Goal: Navigation & Orientation: Find specific page/section

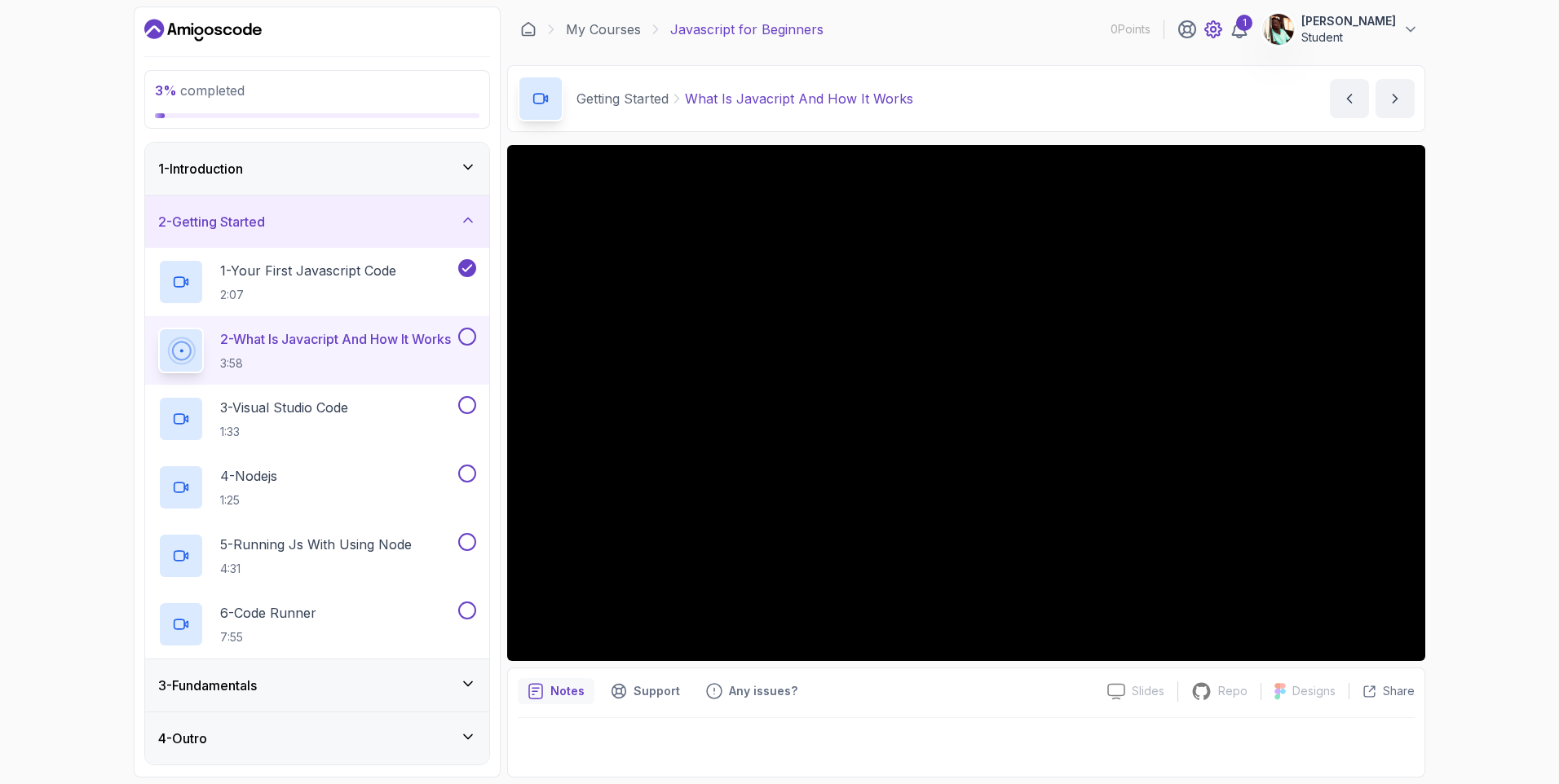
click at [1215, 30] on div "1" at bounding box center [1213, 29] width 72 height 19
click at [1223, 30] on icon at bounding box center [1213, 29] width 19 height 19
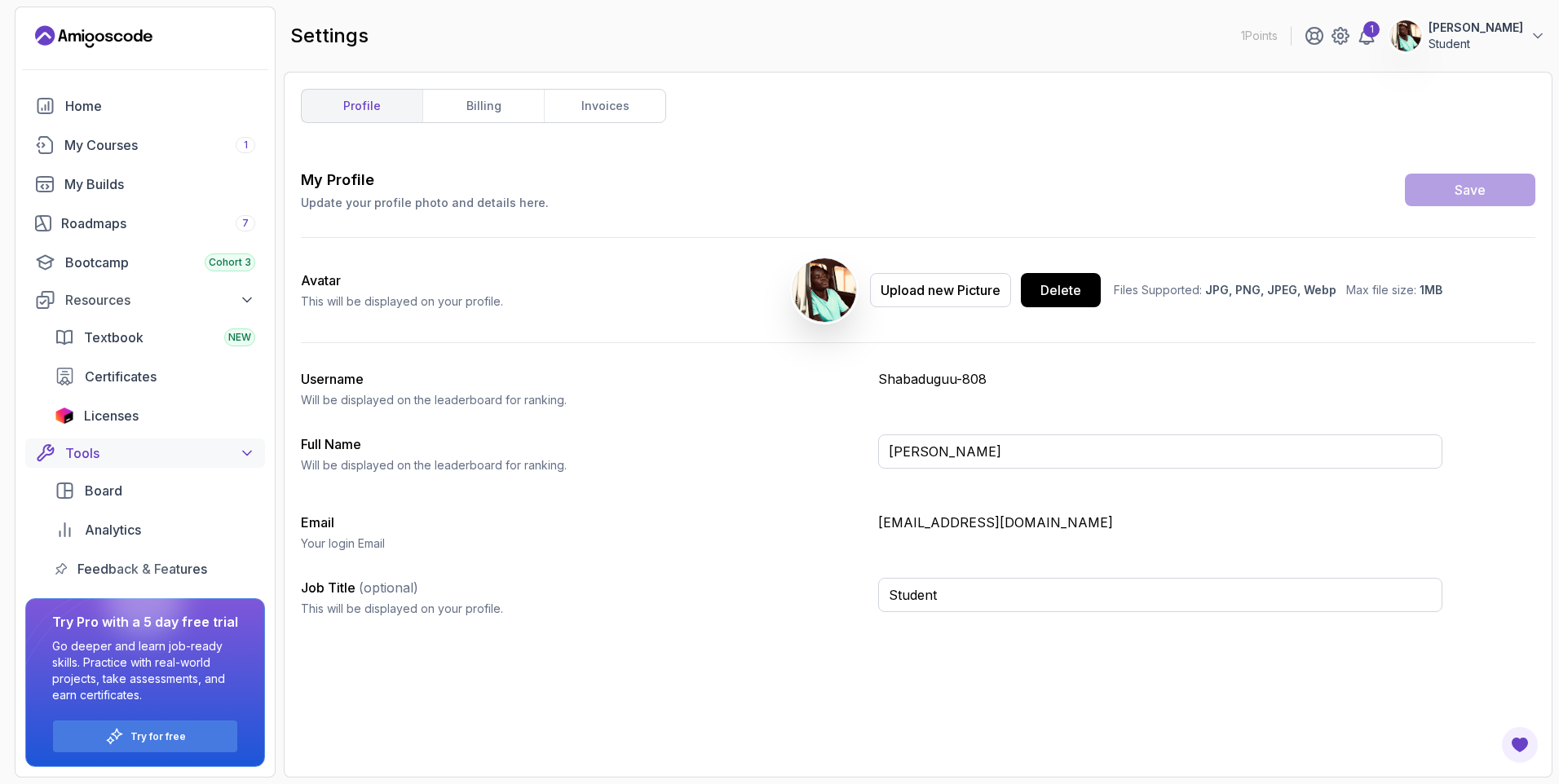
click at [105, 453] on div "Tools" at bounding box center [160, 453] width 190 height 19
click at [109, 186] on div "My Builds" at bounding box center [160, 183] width 191 height 19
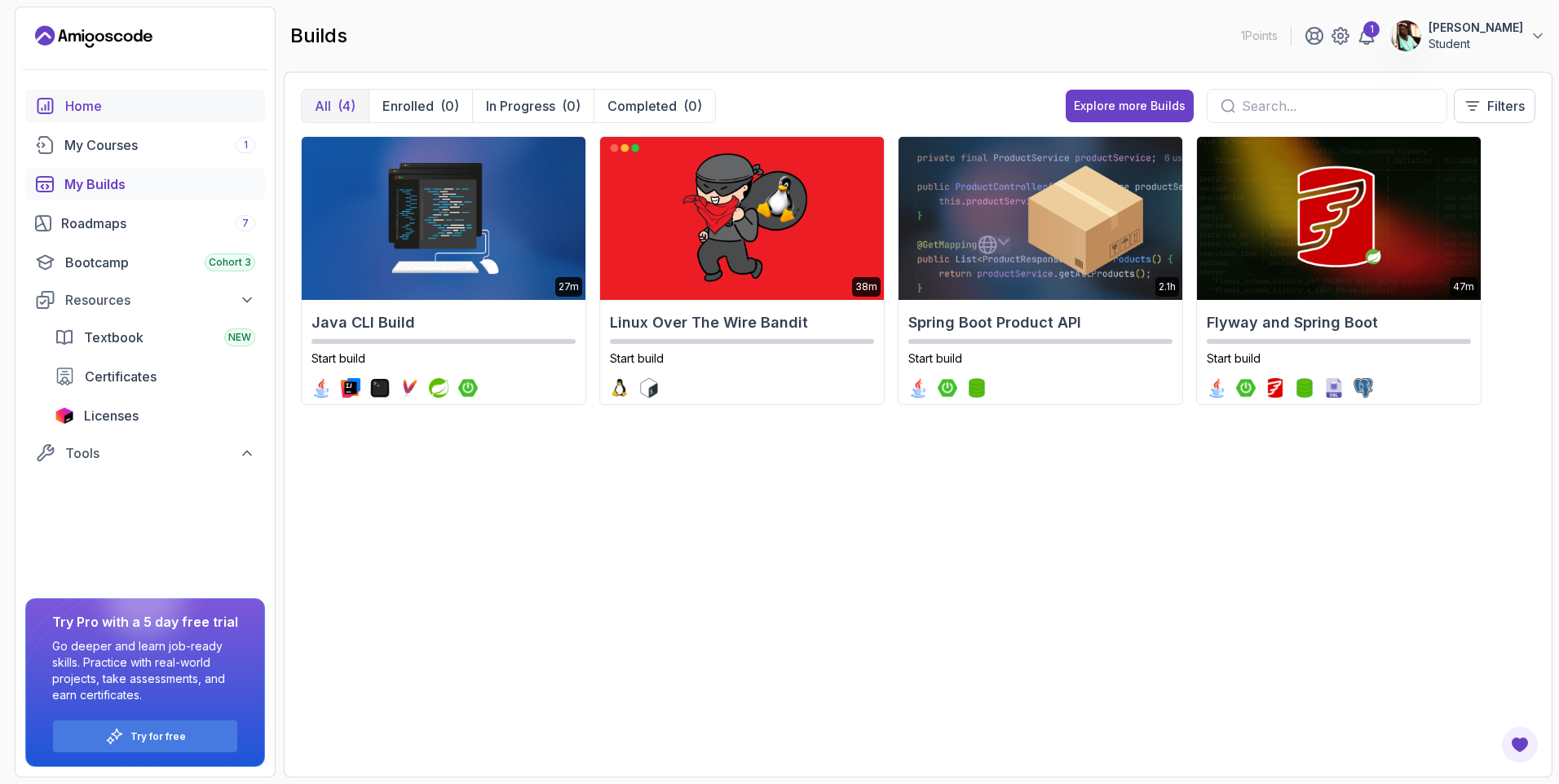
click at [60, 105] on link "Home" at bounding box center [145, 106] width 240 height 33
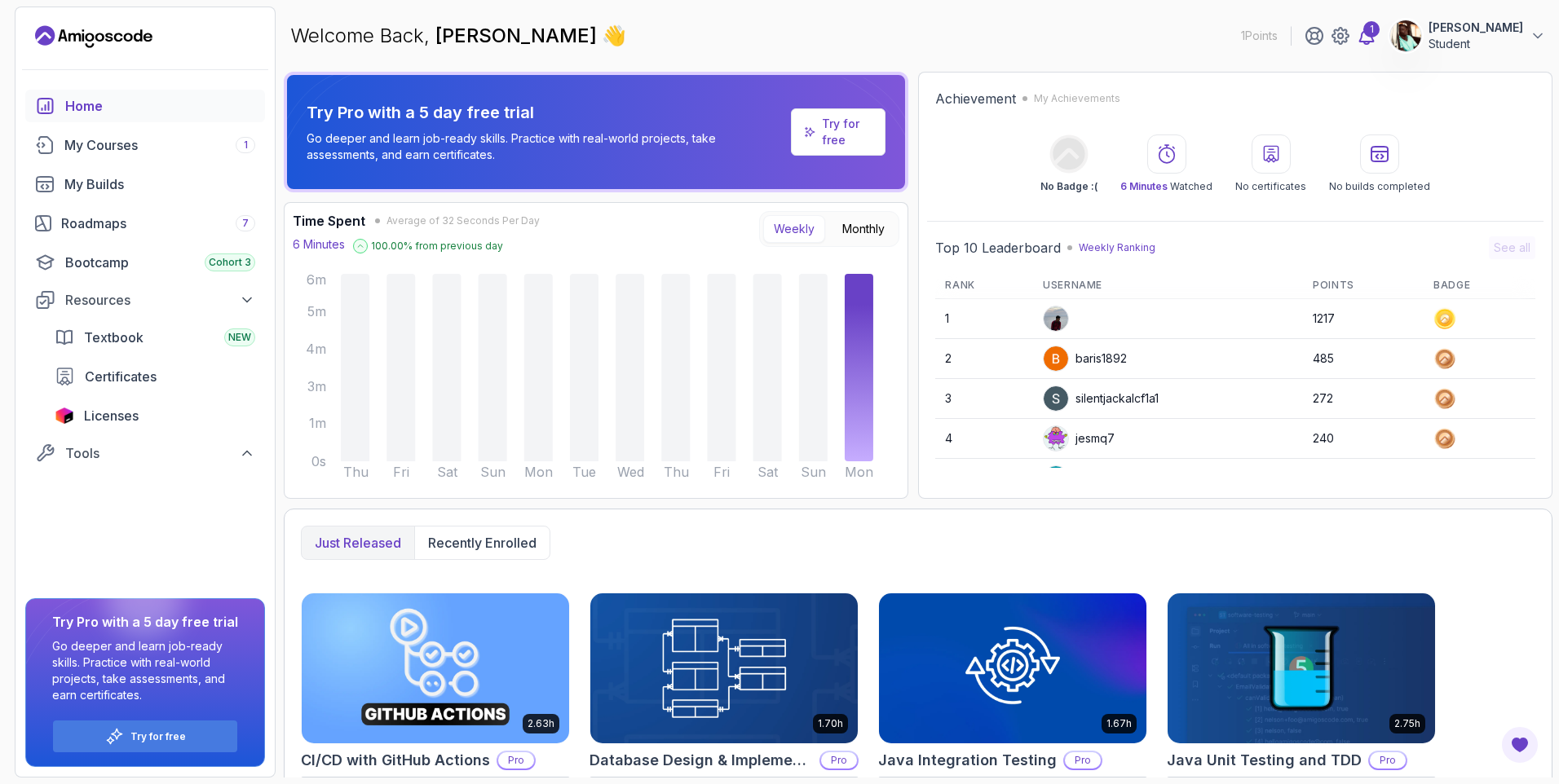
click at [1376, 38] on icon at bounding box center [1365, 35] width 19 height 19
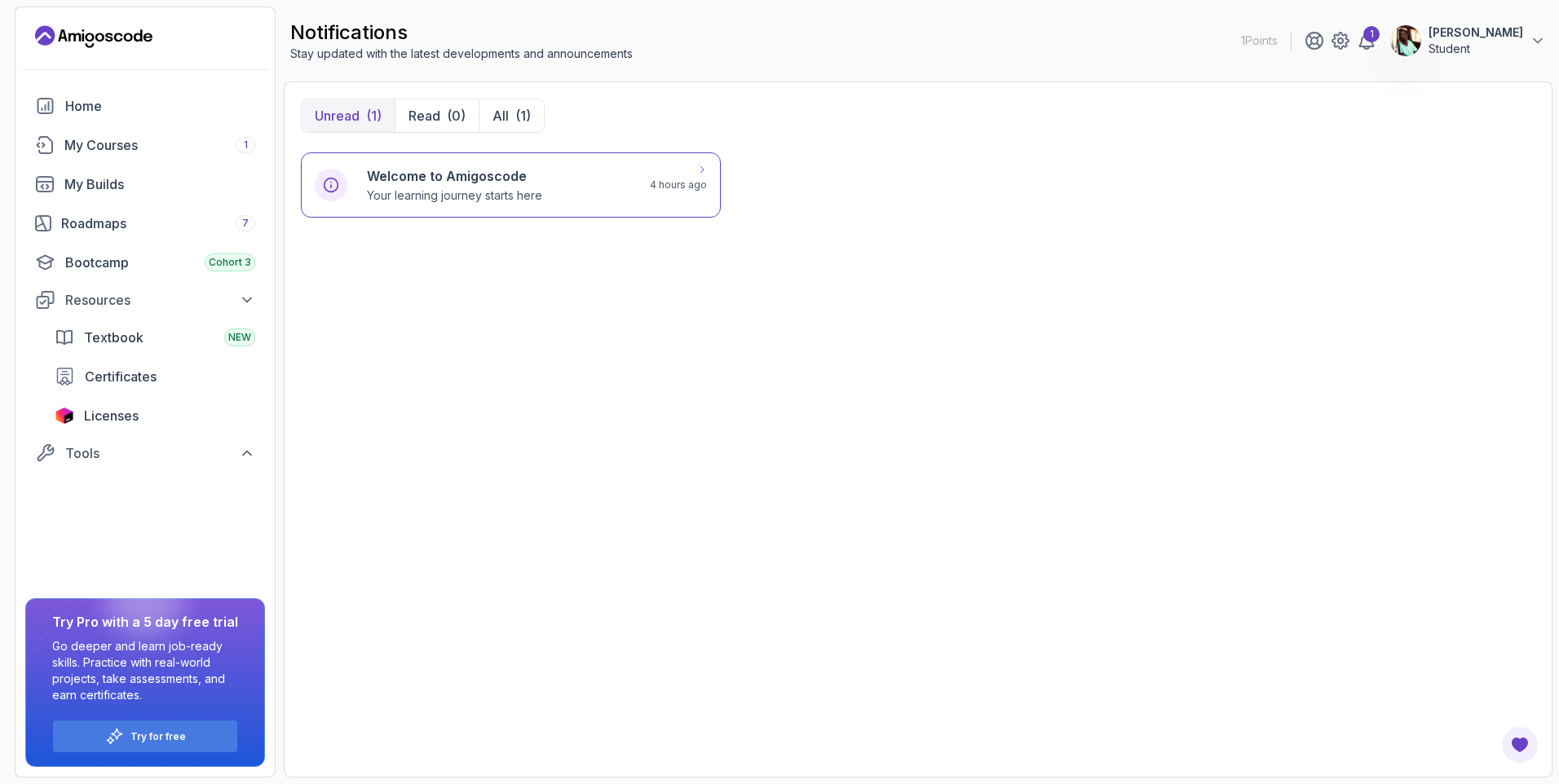
click at [679, 178] on p "4 hours ago" at bounding box center [679, 184] width 57 height 13
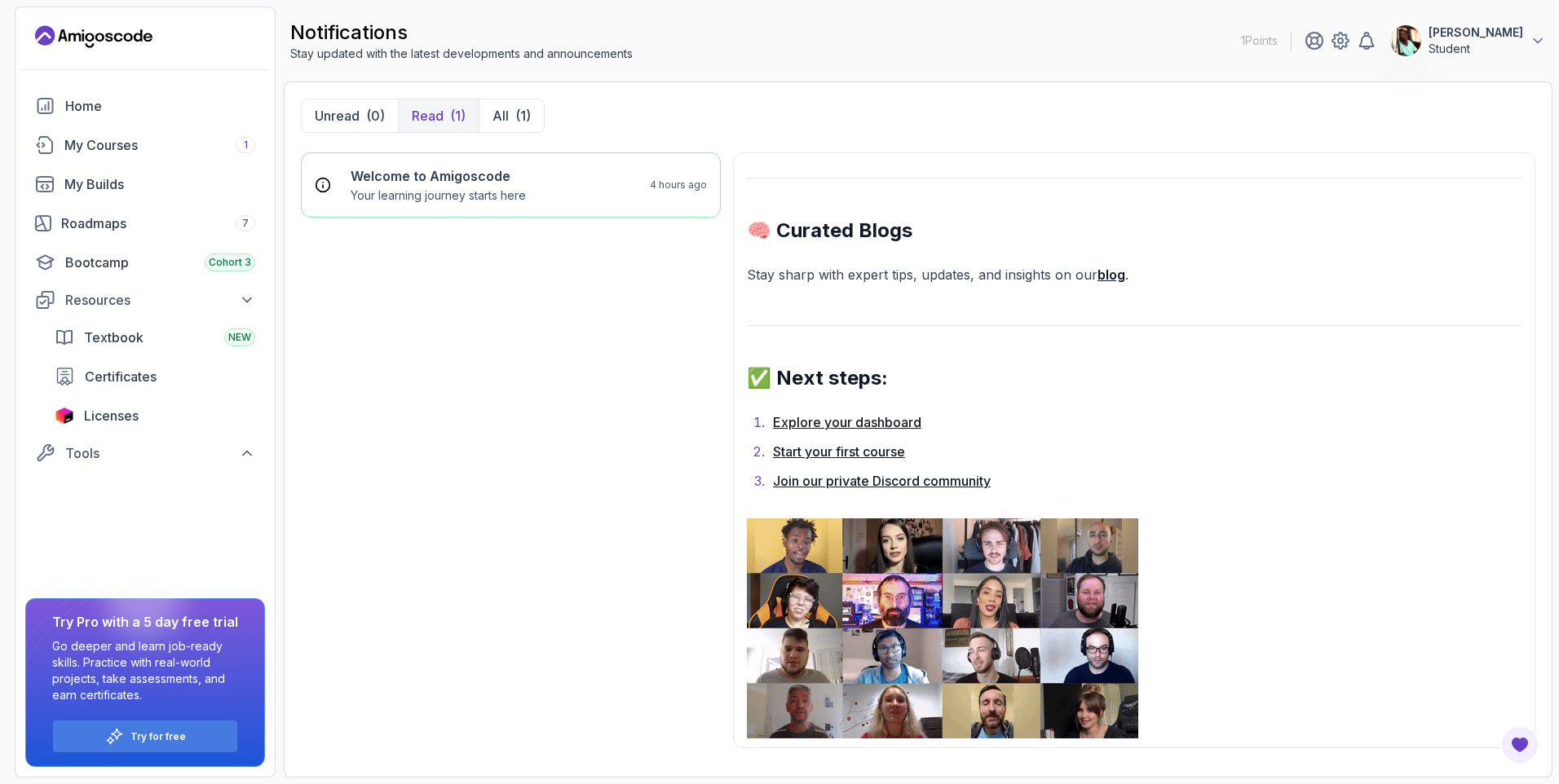
scroll to position [1002, 0]
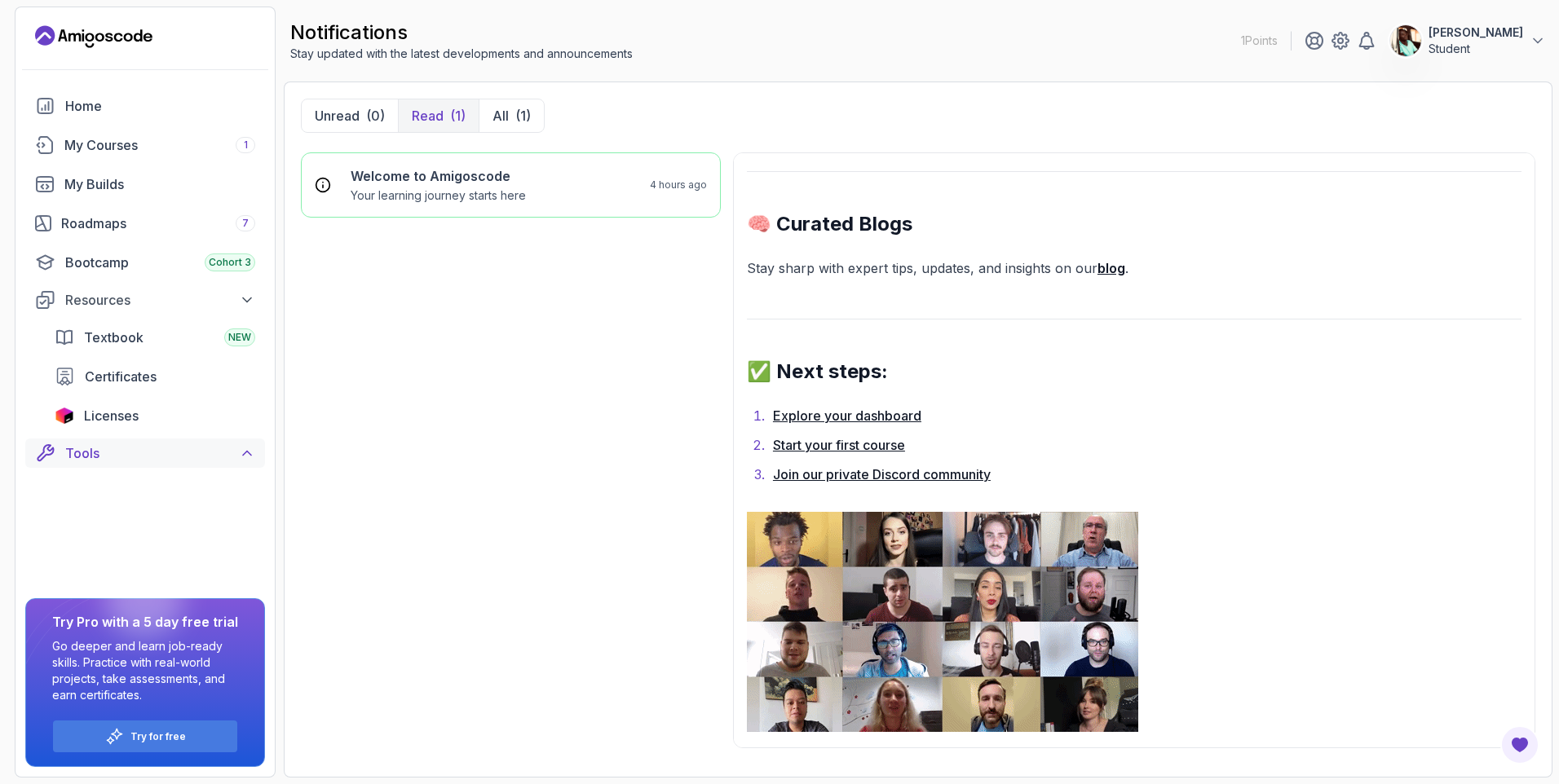
click at [128, 451] on div "Tools" at bounding box center [160, 453] width 190 height 19
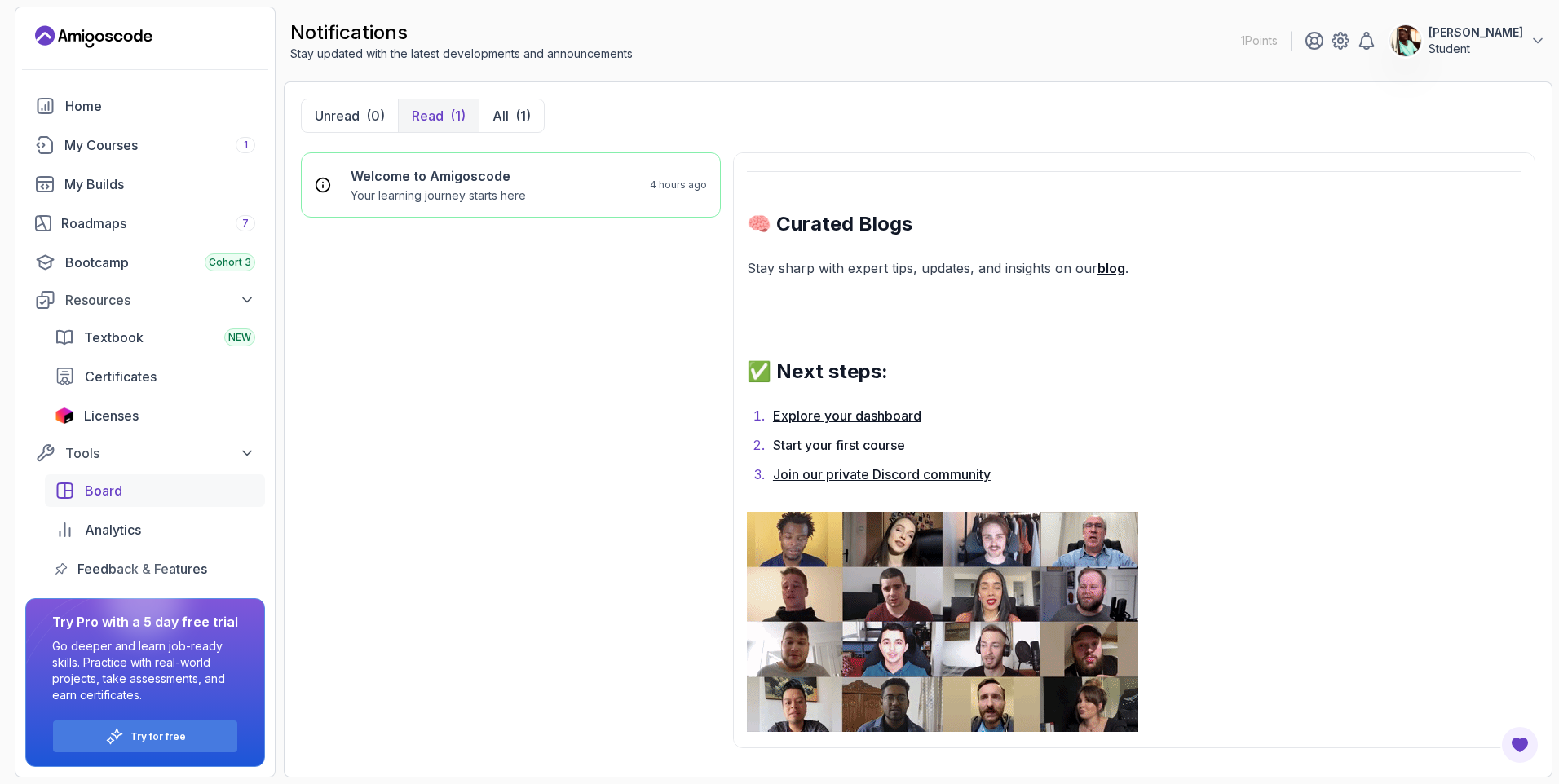
click at [120, 495] on span "Board" at bounding box center [103, 490] width 37 height 19
